Goal: Information Seeking & Learning: Learn about a topic

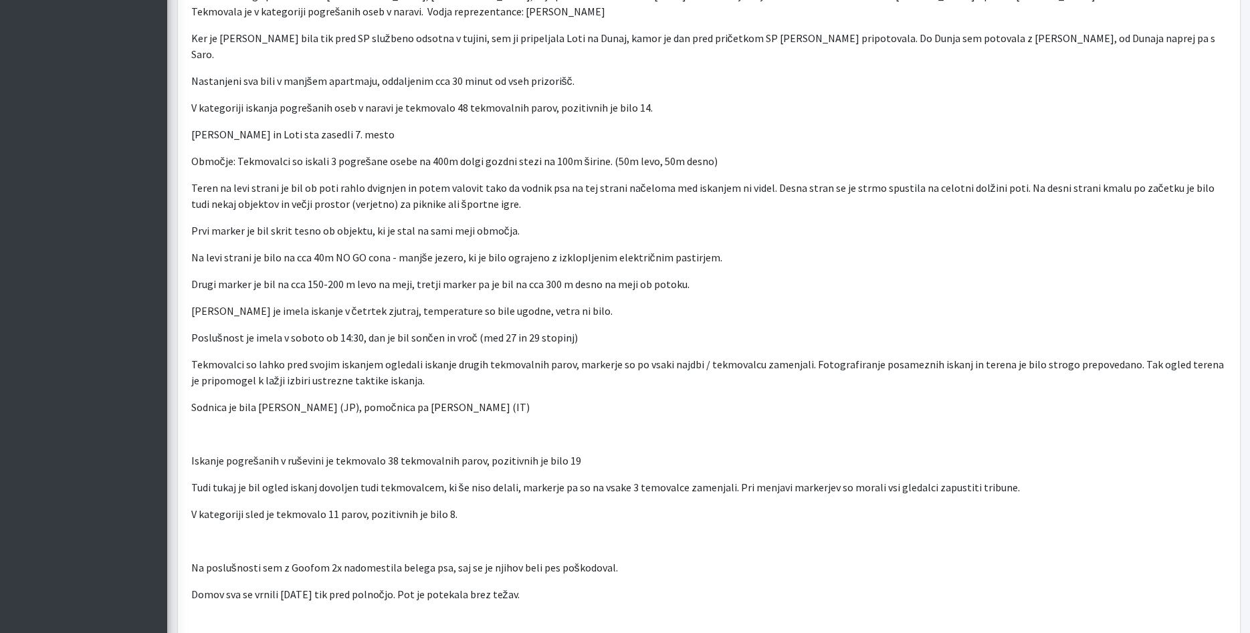
scroll to position [614, 0]
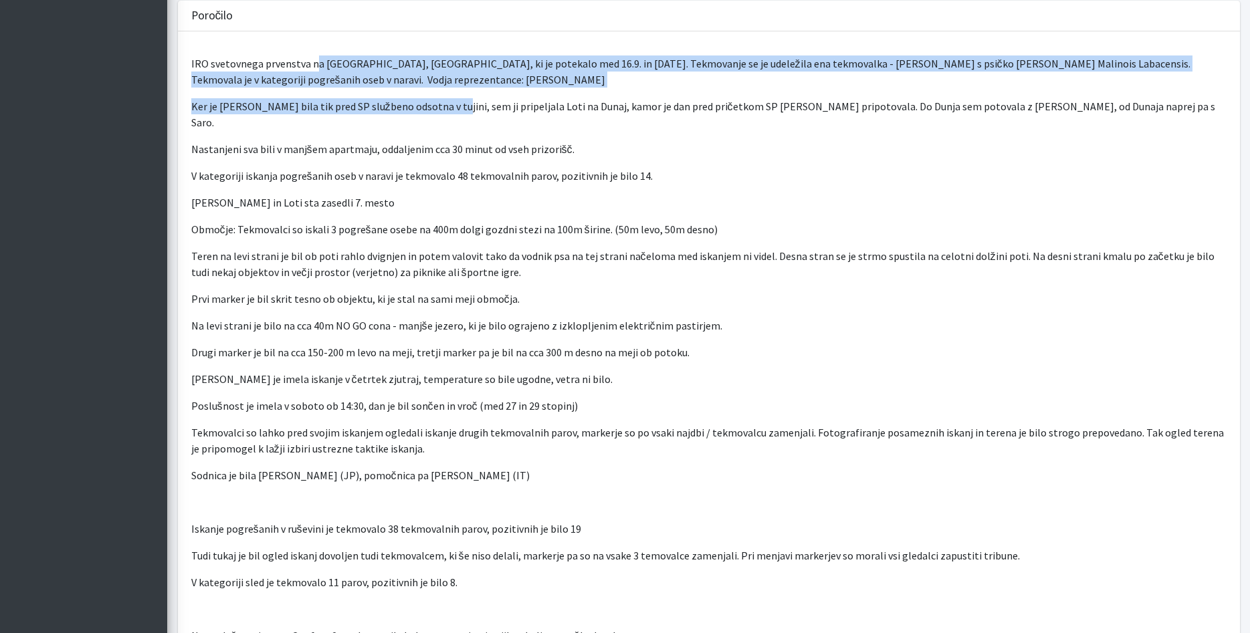
drag, startPoint x: 315, startPoint y: 61, endPoint x: 446, endPoint y: 107, distance: 139.0
click at [446, 107] on div "IRO svetovnega prvenstva na [GEOGRAPHIC_DATA], [GEOGRAPHIC_DATA], ki je potekal…" at bounding box center [709, 376] width 1062 height 690
click at [446, 114] on p "Ker je Sara Milićević bila tik pred SP službeno odsotna v tujini, sem ji pripel…" at bounding box center [709, 114] width 1036 height 32
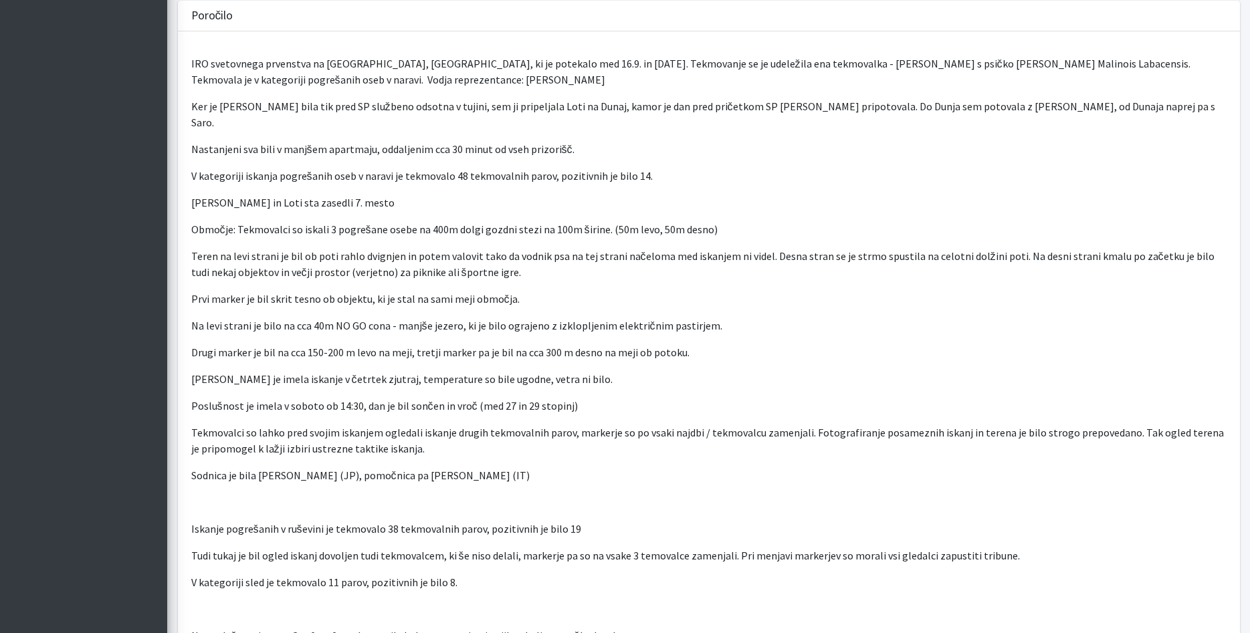
drag, startPoint x: 195, startPoint y: 104, endPoint x: 722, endPoint y: 147, distance: 528.9
click at [722, 147] on div "IRO svetovnega prvenstva na Češkem, Rapšach, ki je potekalo med 16.9. in 21.9.2…" at bounding box center [709, 376] width 1062 height 690
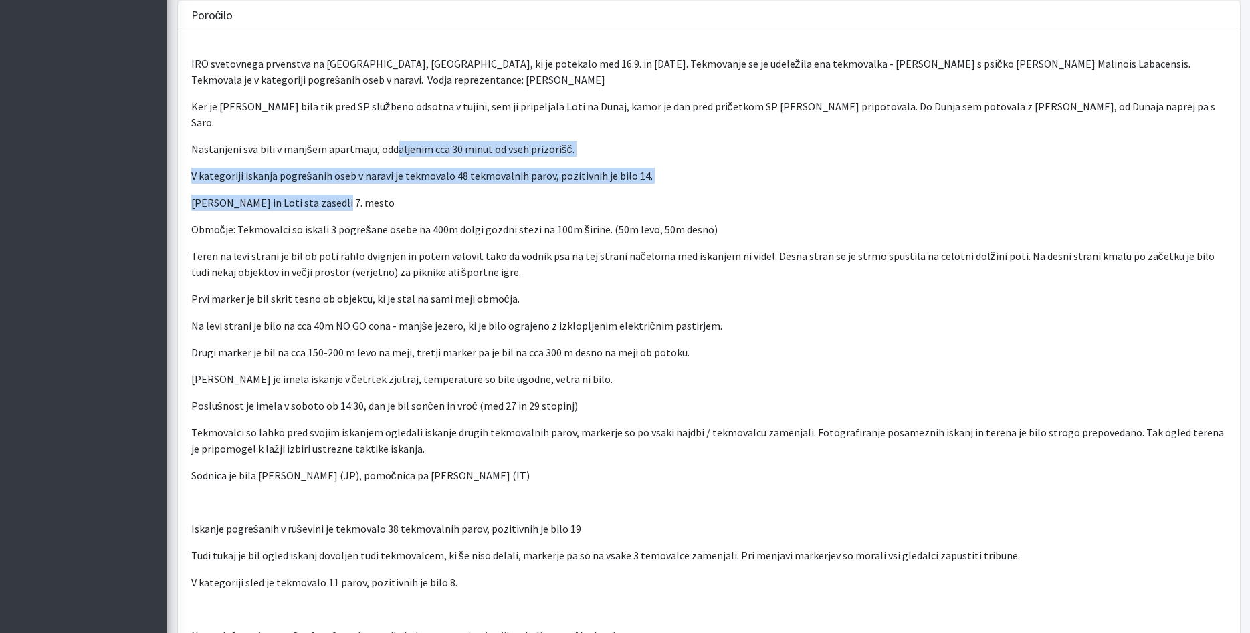
drag, startPoint x: 395, startPoint y: 141, endPoint x: 447, endPoint y: 177, distance: 62.9
click at [447, 177] on div "IRO svetovnega prvenstva na Češkem, Rapšach, ki je potekalo med 16.9. in 21.9.2…" at bounding box center [709, 376] width 1062 height 690
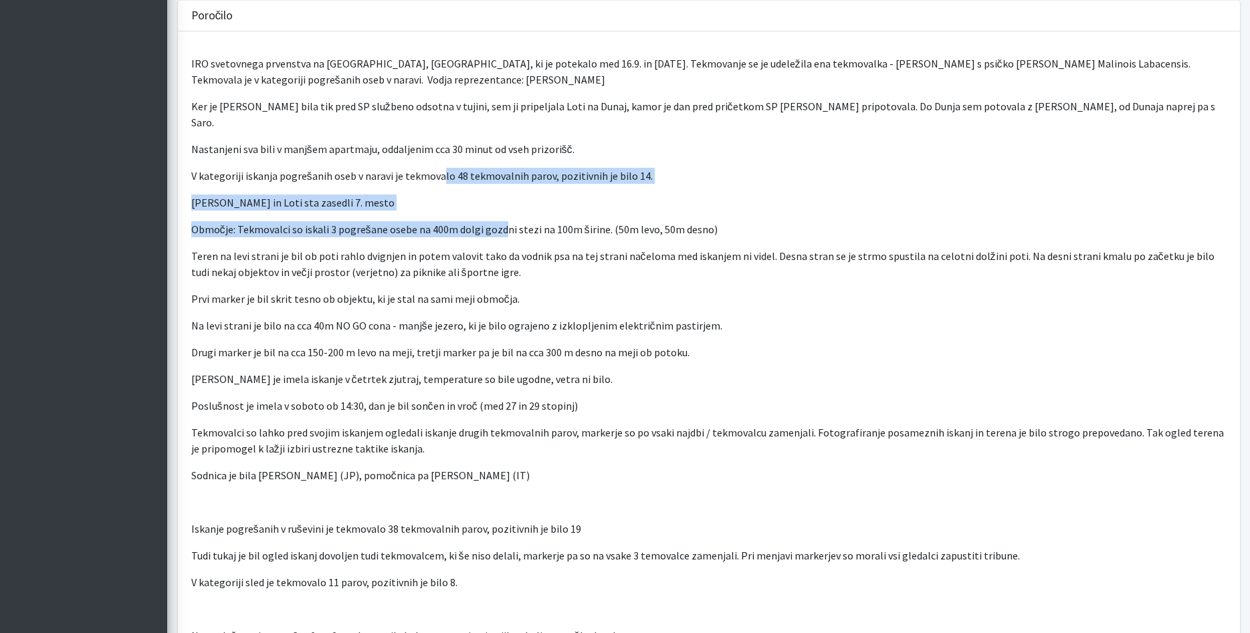
drag, startPoint x: 439, startPoint y: 157, endPoint x: 502, endPoint y: 207, distance: 80.4
click at [502, 207] on div "IRO svetovnega prvenstva na Češkem, Rapšach, ki je potekalo med 16.9. in 21.9.2…" at bounding box center [709, 376] width 1062 height 690
click at [502, 221] on p "Območje: Tekmovalci so iskali 3 pogrešane osebe na 400m dolgi gozdni stezi na 1…" at bounding box center [709, 229] width 1036 height 16
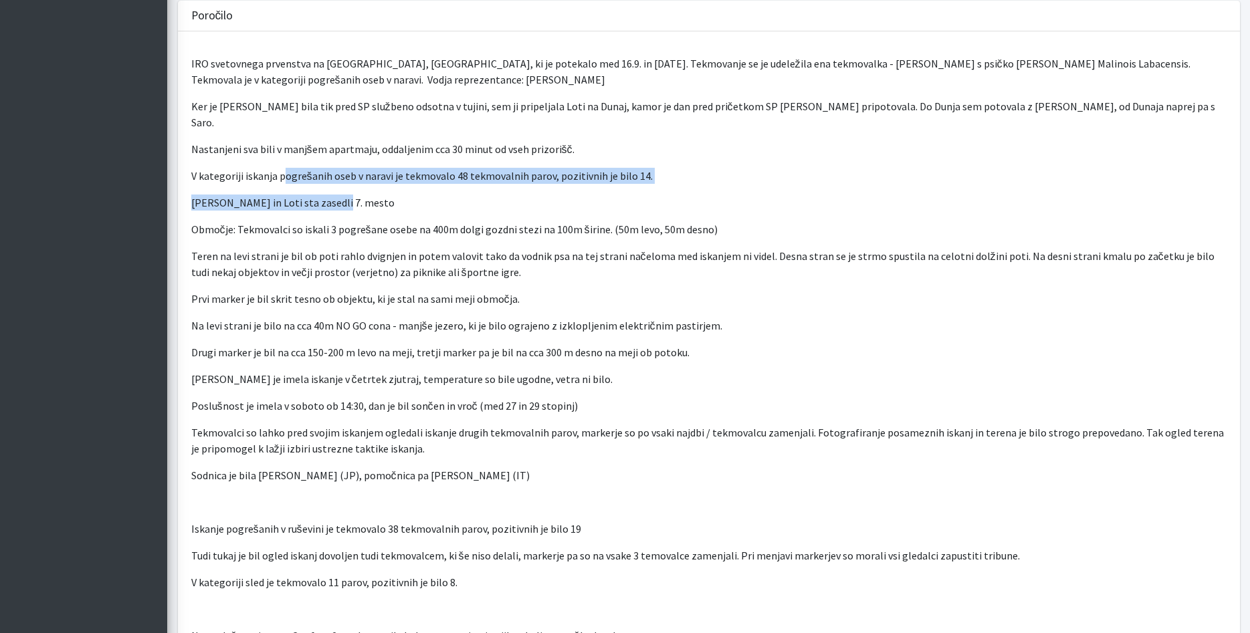
drag, startPoint x: 280, startPoint y: 149, endPoint x: 379, endPoint y: 179, distance: 103.7
click at [379, 179] on div "IRO svetovnega prvenstva na Češkem, Rapšach, ki je potekalo med 16.9. in 21.9.2…" at bounding box center [709, 376] width 1062 height 690
click at [381, 195] on p "Sara in Loti sta zasedli 7. mesto" at bounding box center [709, 203] width 1036 height 16
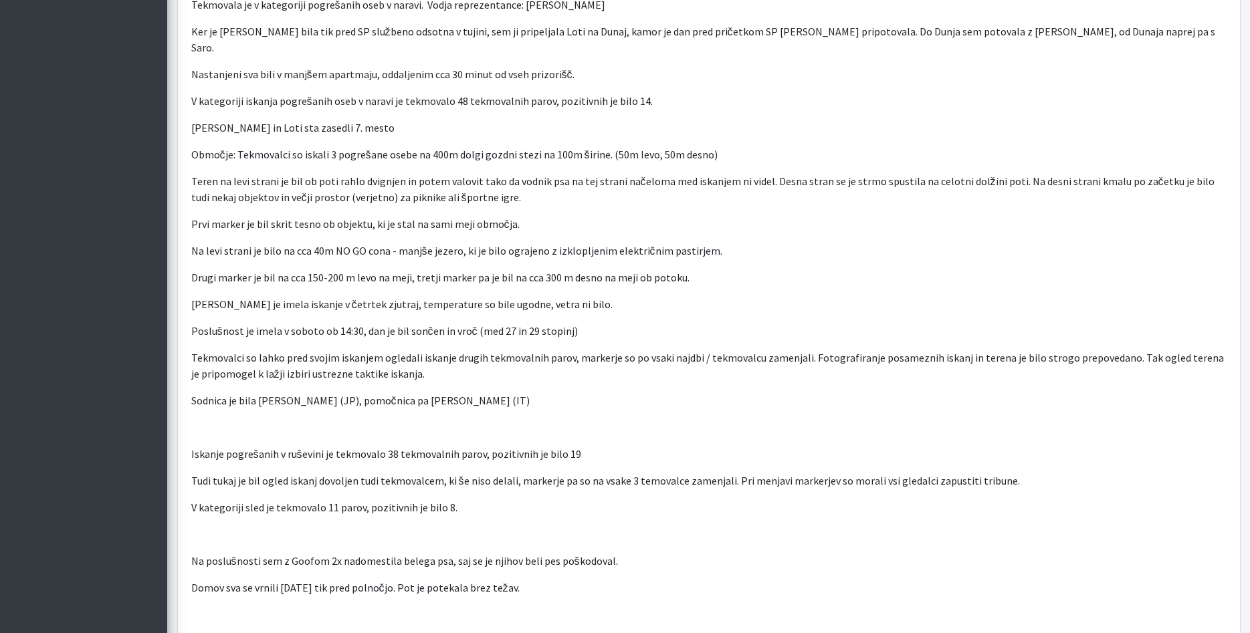
scroll to position [819, 0]
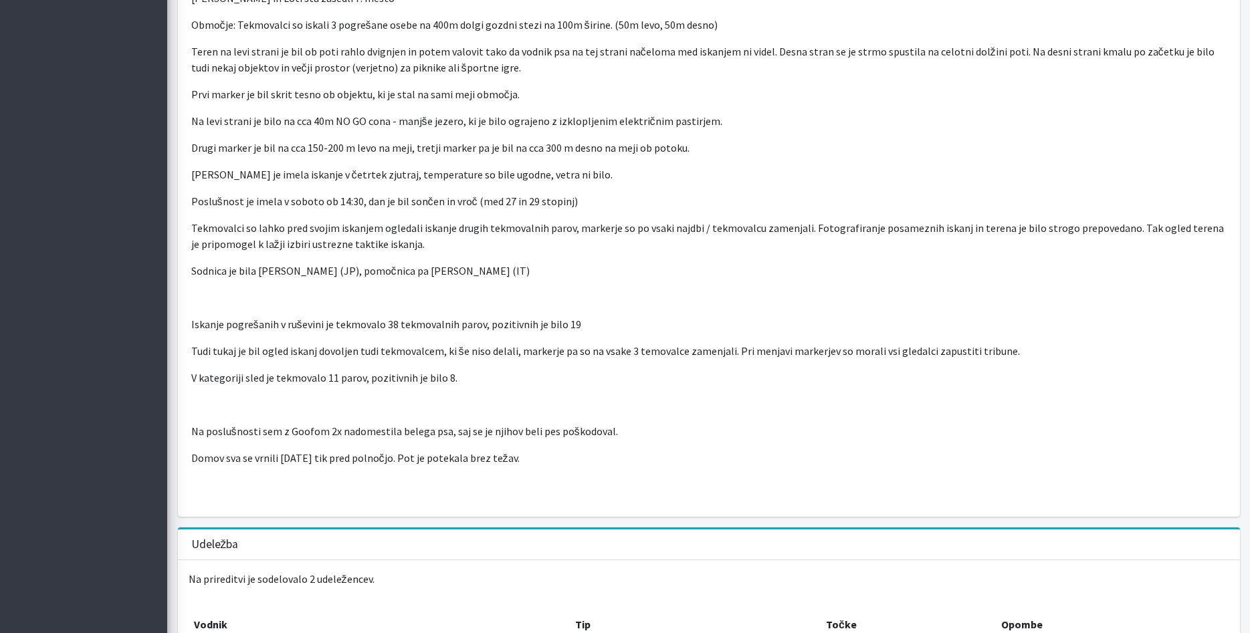
click at [664, 271] on div "IRO svetovnega prvenstva na Češkem, Rapšach, ki je potekalo med 16.9. in 21.9.2…" at bounding box center [709, 172] width 1062 height 690
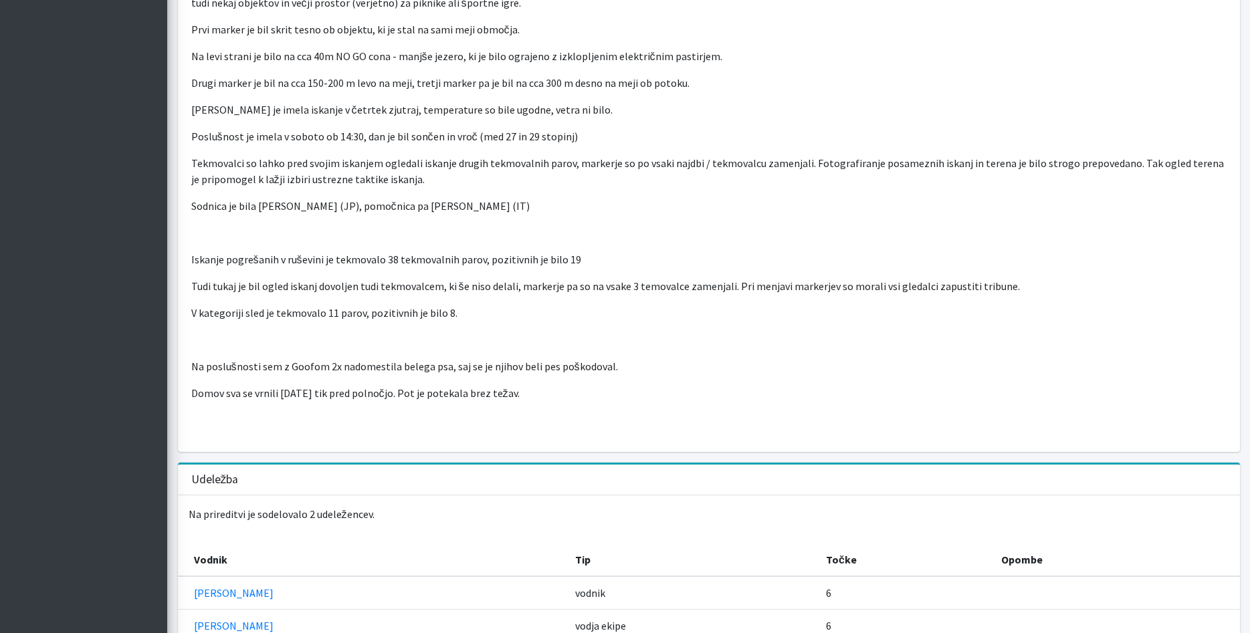
scroll to position [968, 0]
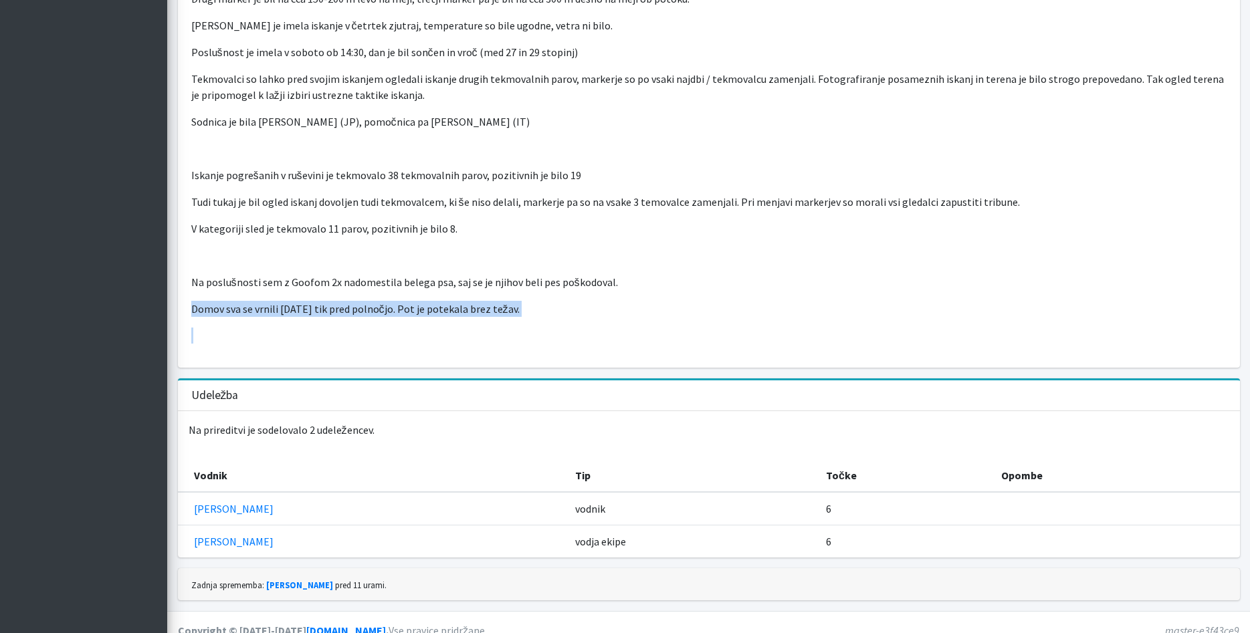
drag, startPoint x: 661, startPoint y: 272, endPoint x: 726, endPoint y: 356, distance: 106.8
click at [726, 356] on div "Poročilo IRO svetovnega prvenstva na Češkem, Rapšach, ki je potekalo med 16.9. …" at bounding box center [709, 13] width 1072 height 732
click at [619, 311] on div "IRO svetovnega prvenstva na Češkem, Rapšach, ki je potekalo med 16.9. in 21.9.2…" at bounding box center [709, 23] width 1062 height 690
drag, startPoint x: 529, startPoint y: 258, endPoint x: 563, endPoint y: 292, distance: 48.3
click at [555, 285] on div "IRO svetovnega prvenstva na Češkem, Rapšach, ki je potekalo med 16.9. in 21.9.2…" at bounding box center [709, 23] width 1062 height 690
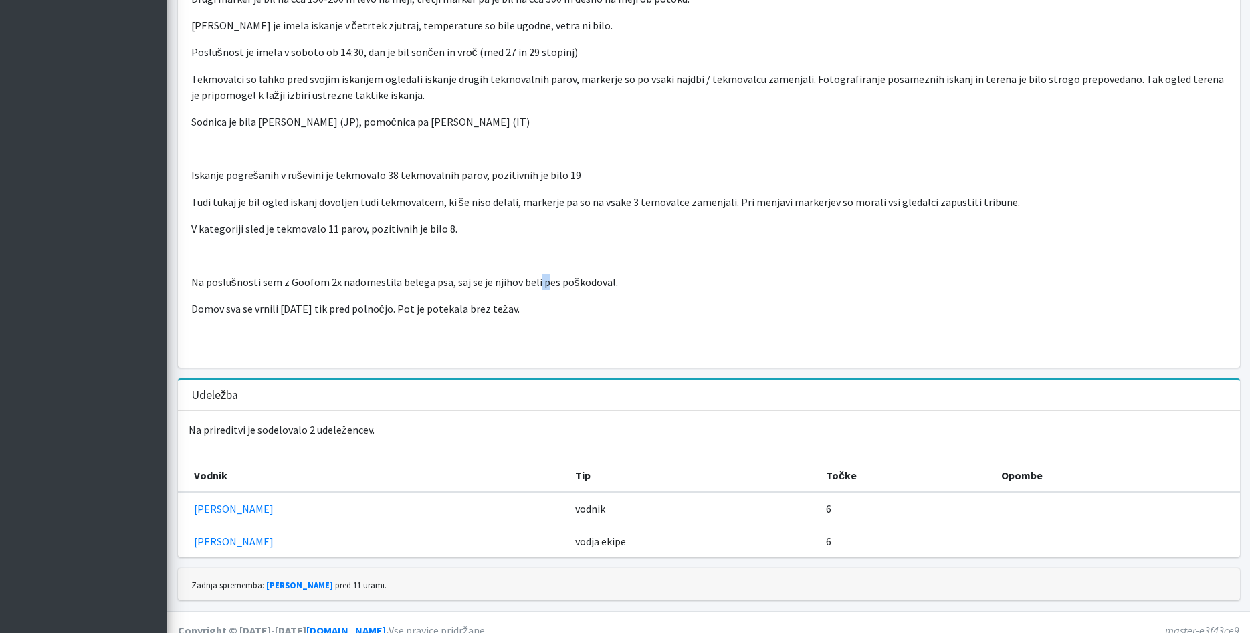
click at [564, 301] on p "Domov sva se vrnili 21.9.2025 tik pred polnočjo. Pot je potekala brez težav." at bounding box center [709, 309] width 1036 height 16
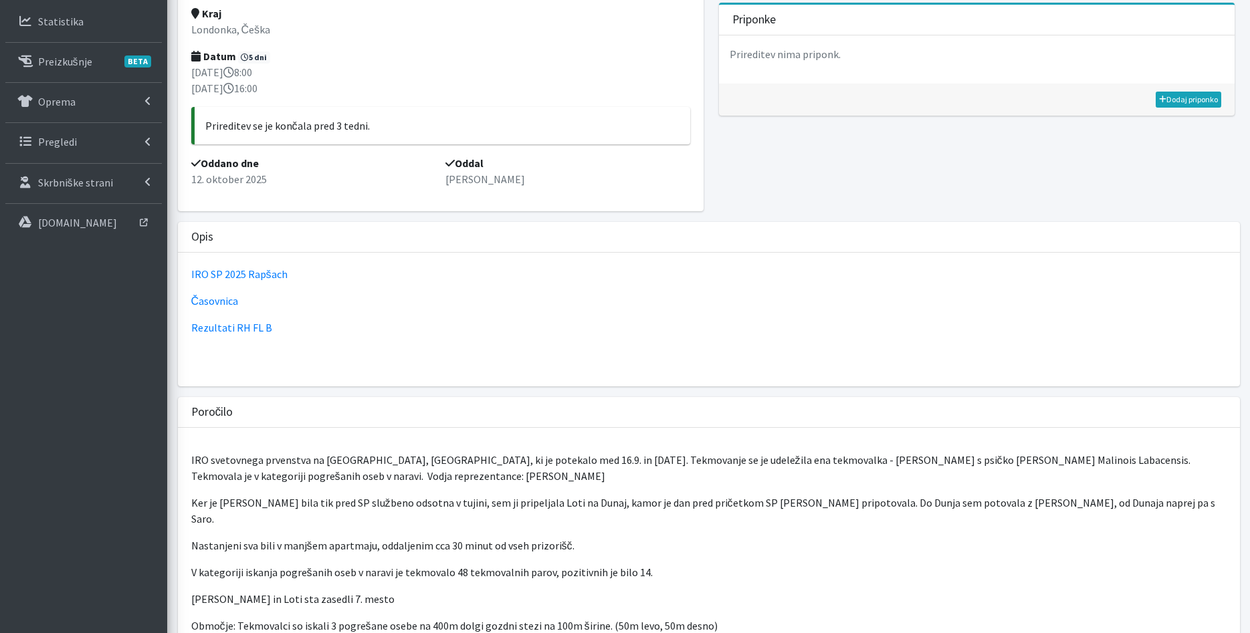
scroll to position [0, 0]
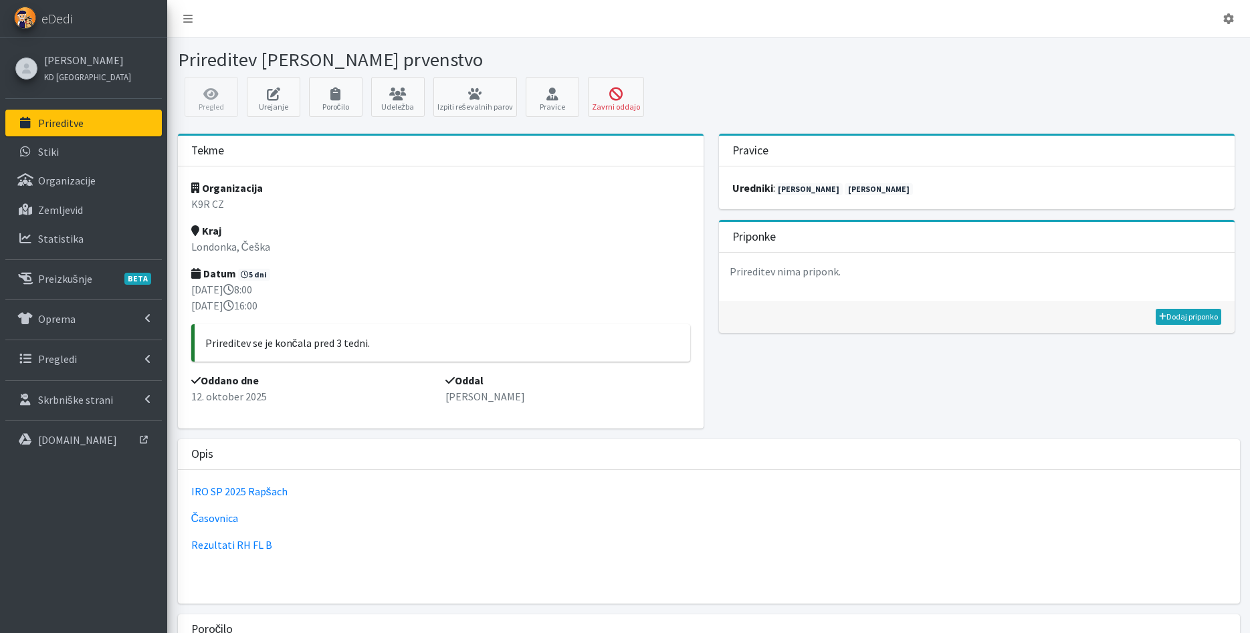
click at [124, 128] on link "Prireditve" at bounding box center [83, 123] width 157 height 27
click at [151, 318] on link "Oprema" at bounding box center [83, 319] width 157 height 27
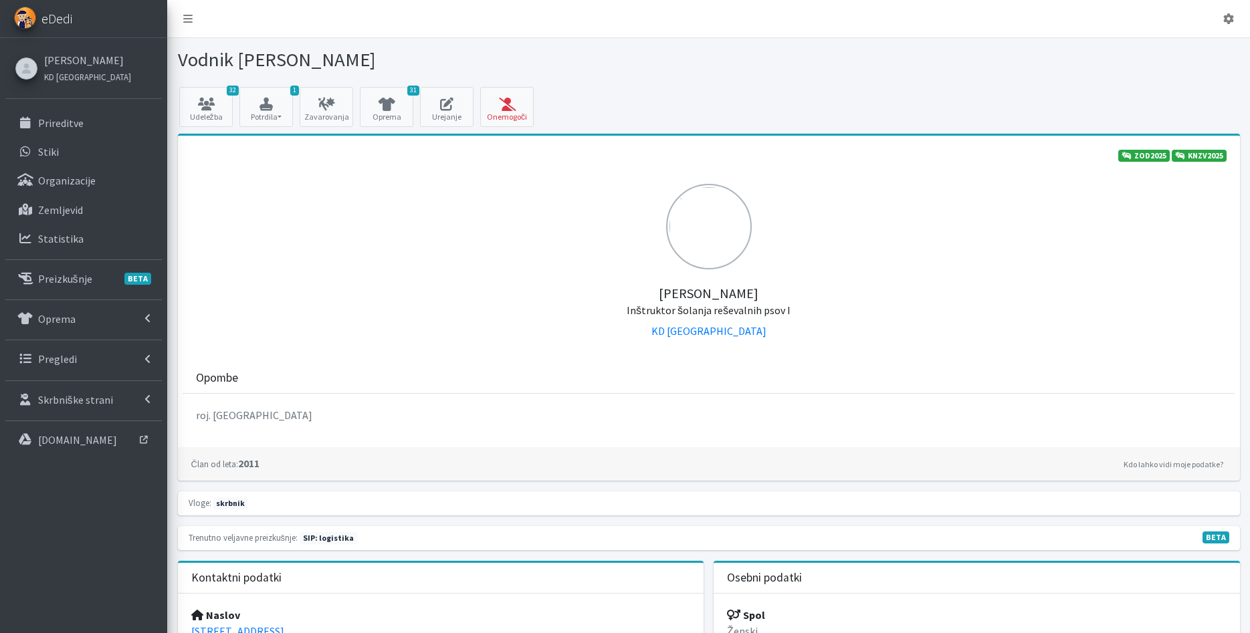
click at [60, 20] on span "eDedi" at bounding box center [56, 19] width 31 height 20
